Goal: Task Accomplishment & Management: Use online tool/utility

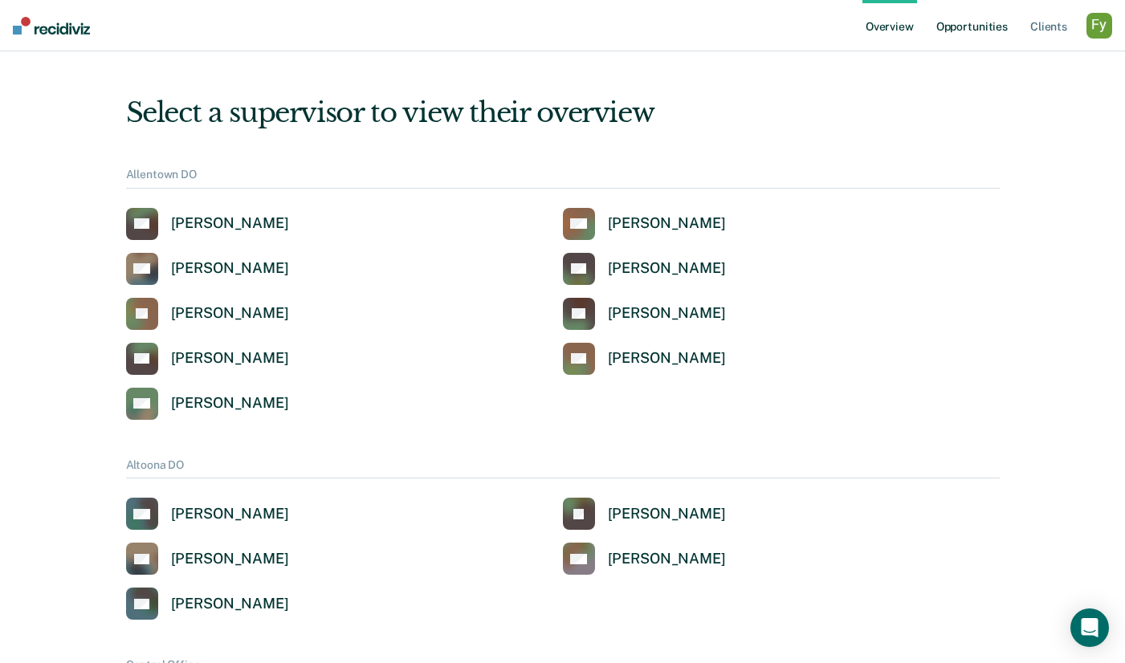
click at [993, 35] on link "Opportunities" at bounding box center [972, 25] width 78 height 51
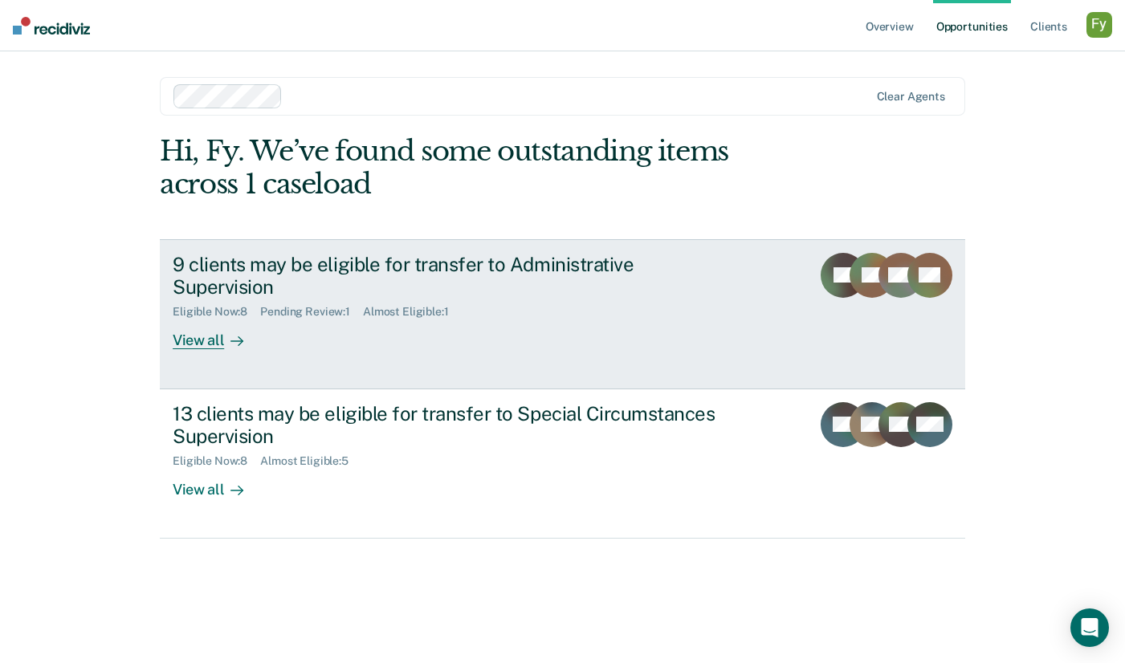
click at [528, 299] on div "Eligible Now : 8 Pending Review : 1 Almost Eligible : 1" at bounding box center [455, 309] width 564 height 20
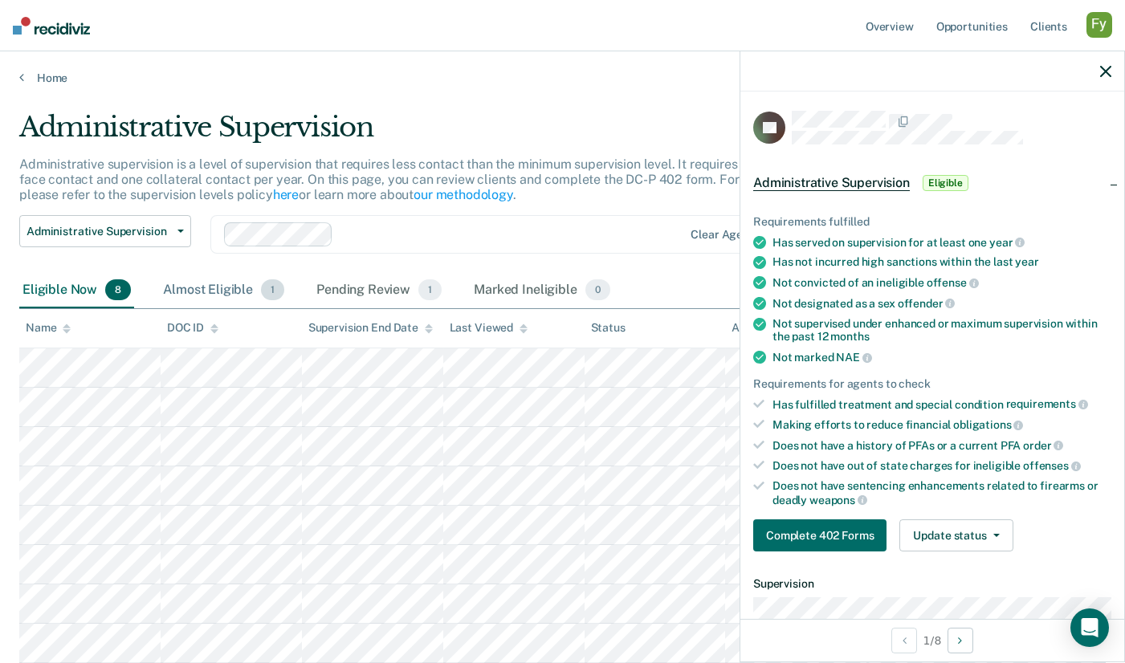
click at [210, 287] on div "Almost Eligible 1" at bounding box center [224, 290] width 128 height 35
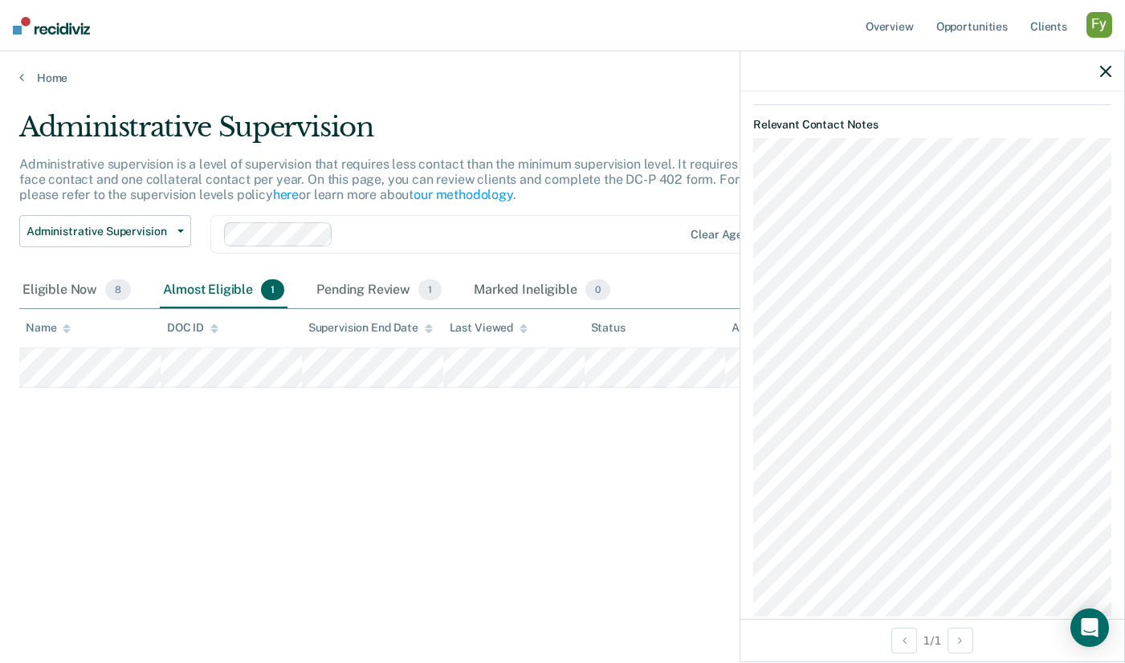
scroll to position [670, 0]
